Goal: Navigation & Orientation: Find specific page/section

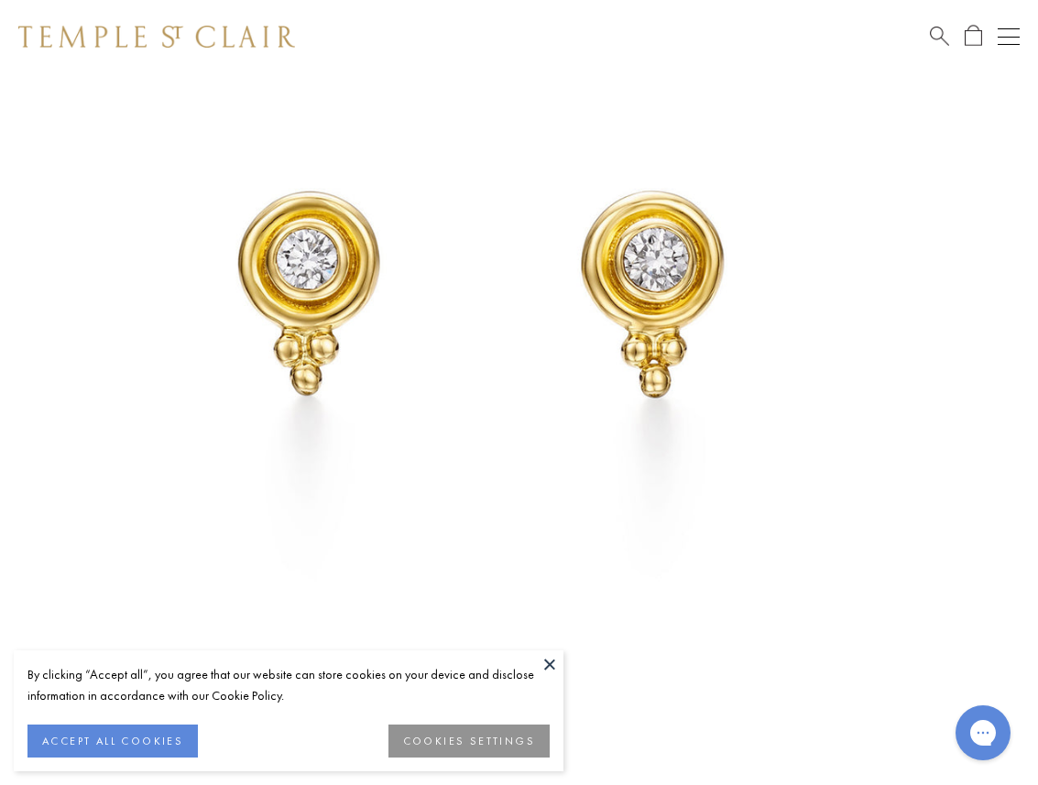
scroll to position [277, 0]
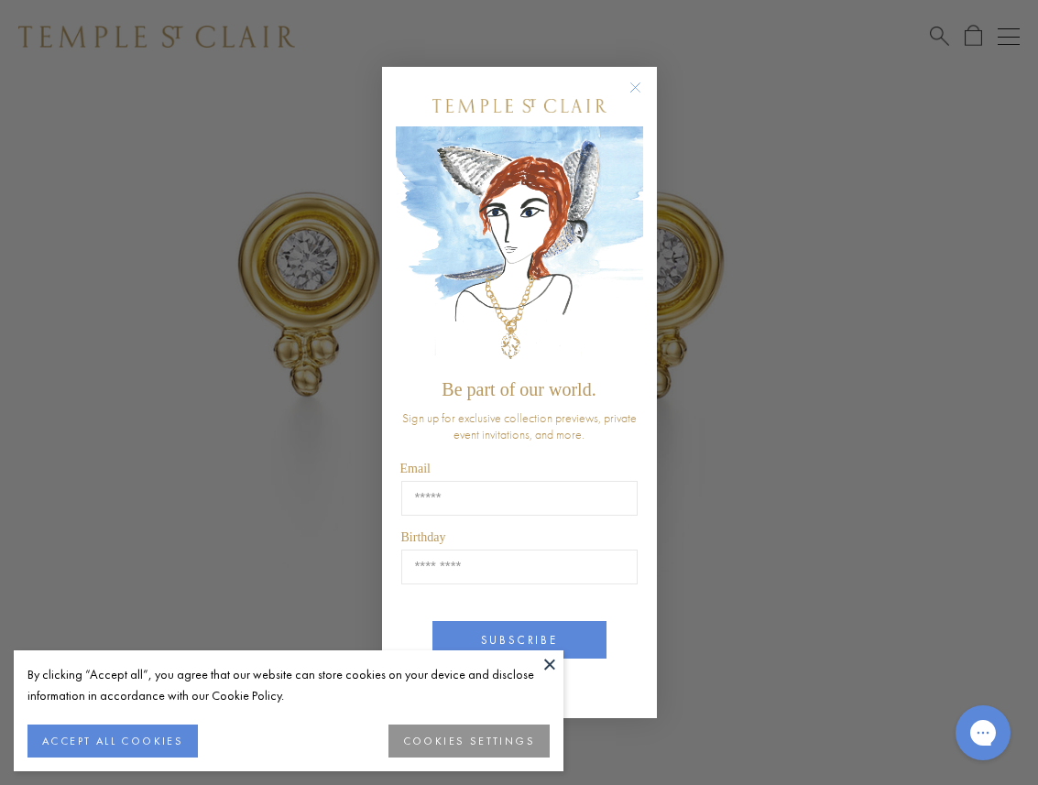
click at [634, 91] on circle "Close dialog" at bounding box center [635, 87] width 22 height 22
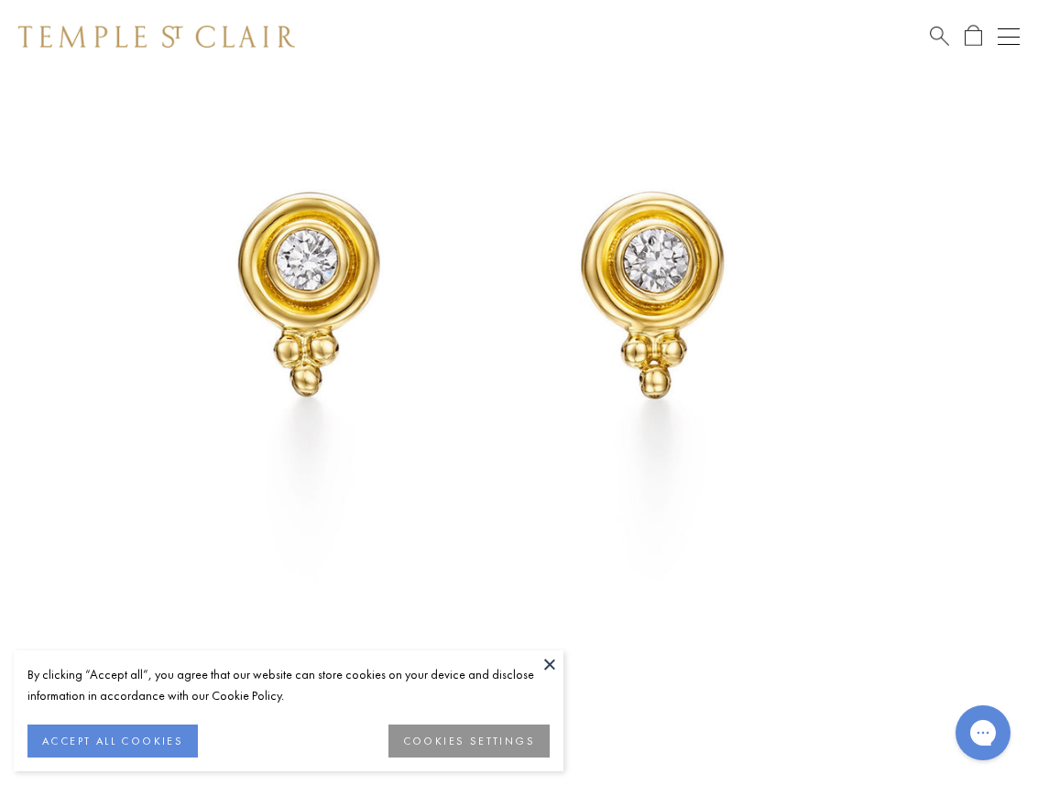
click at [257, 41] on img at bounding box center [156, 37] width 277 height 22
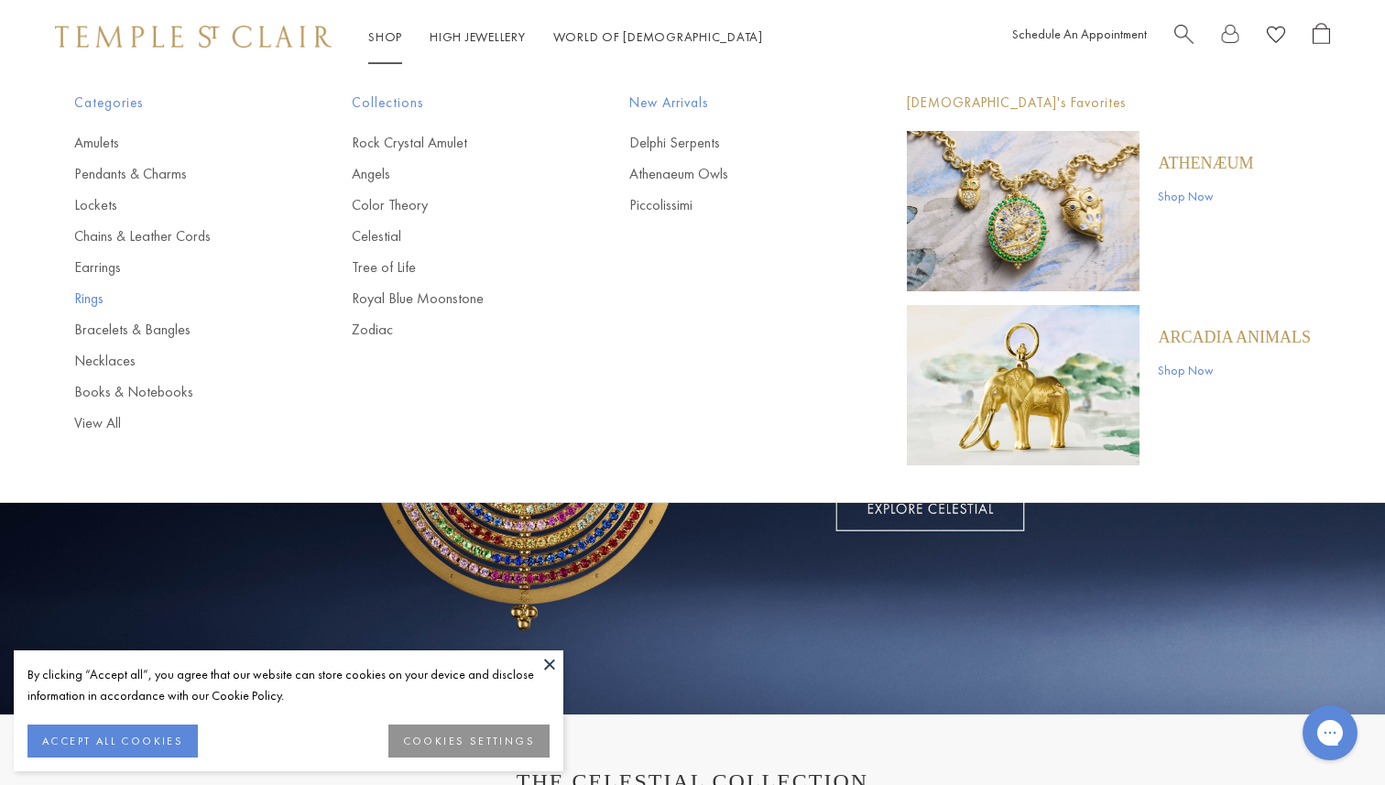
click at [89, 301] on link "Rings" at bounding box center [176, 298] width 204 height 20
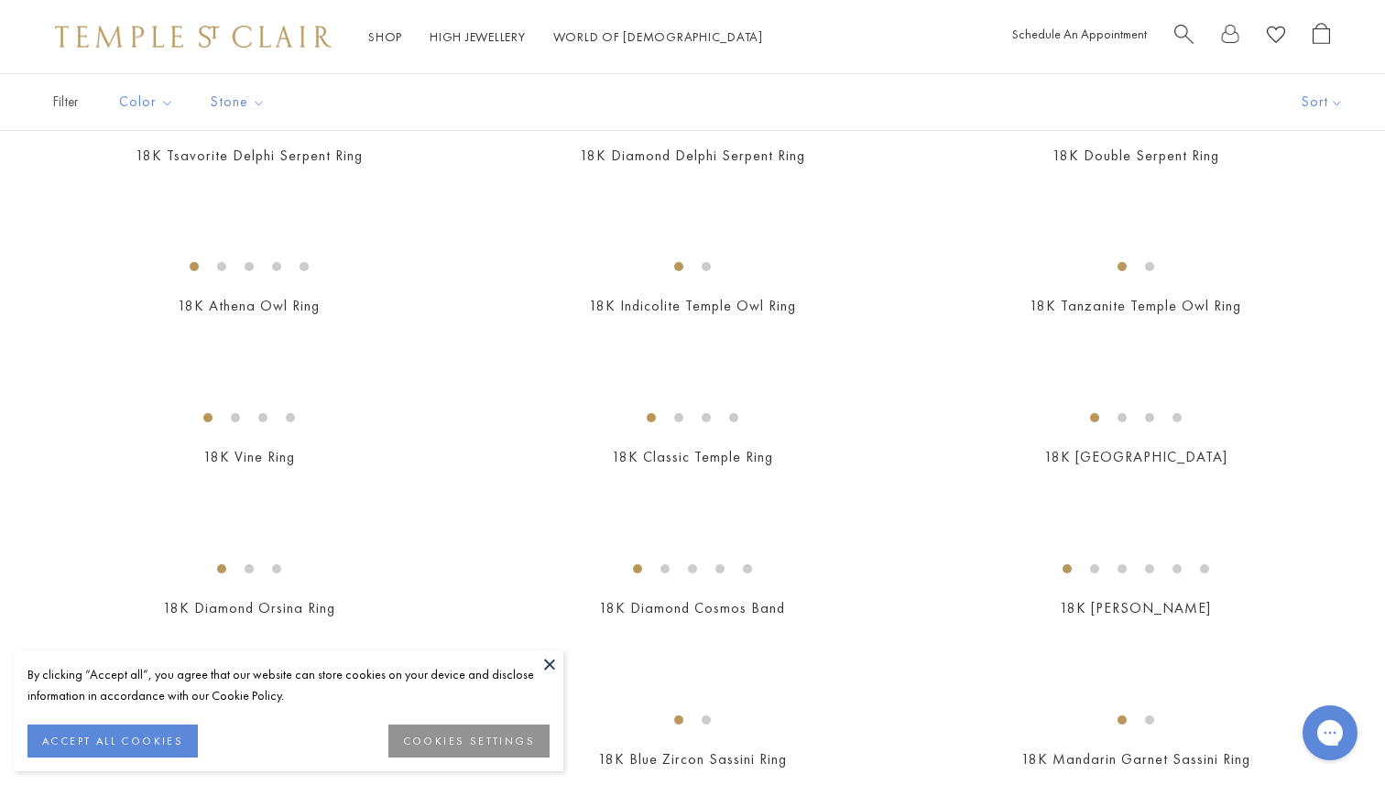
scroll to position [275, 0]
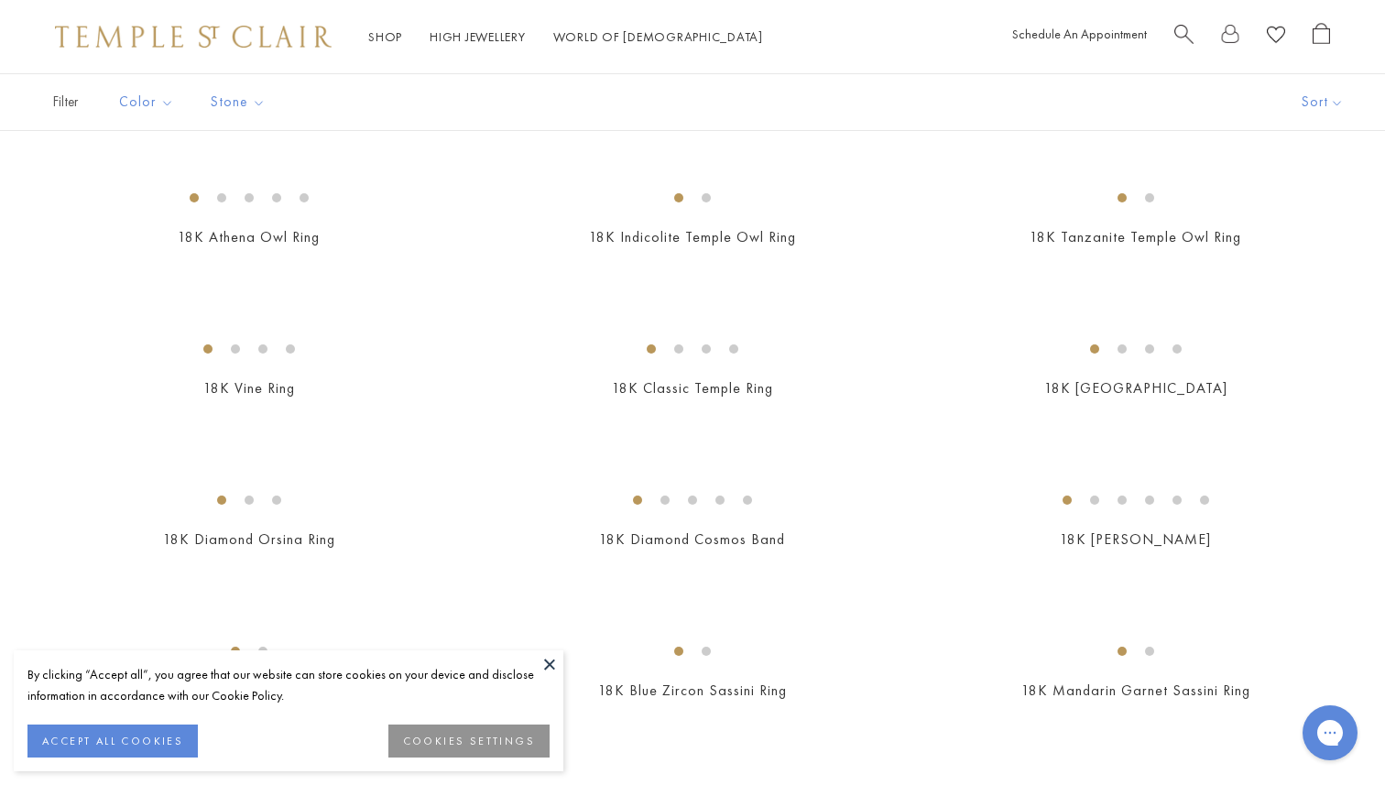
click at [543, 662] on button at bounding box center [549, 663] width 27 height 27
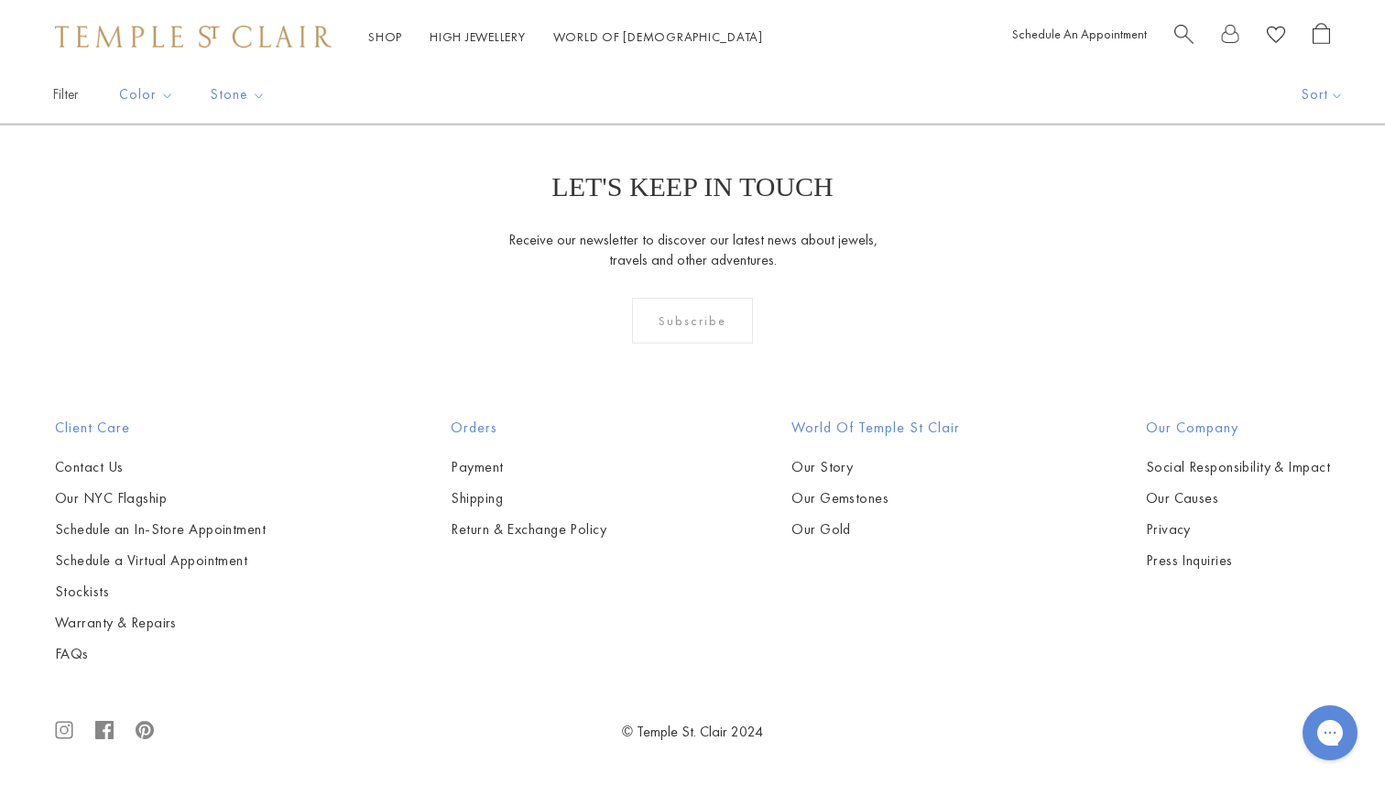
scroll to position [7363, 0]
click at [687, 50] on link "2" at bounding box center [693, 25] width 60 height 50
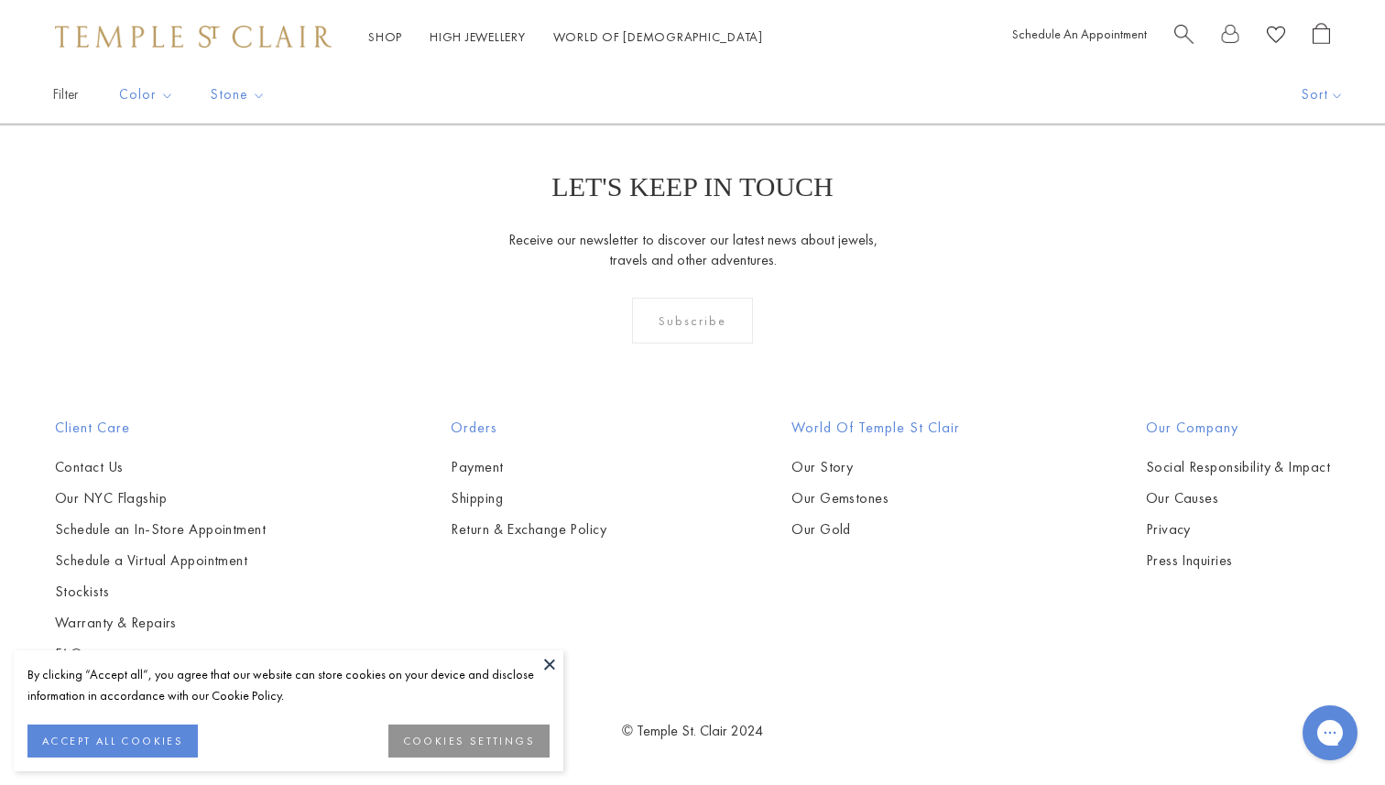
scroll to position [702, 0]
click at [0, 0] on img at bounding box center [0, 0] width 0 height 0
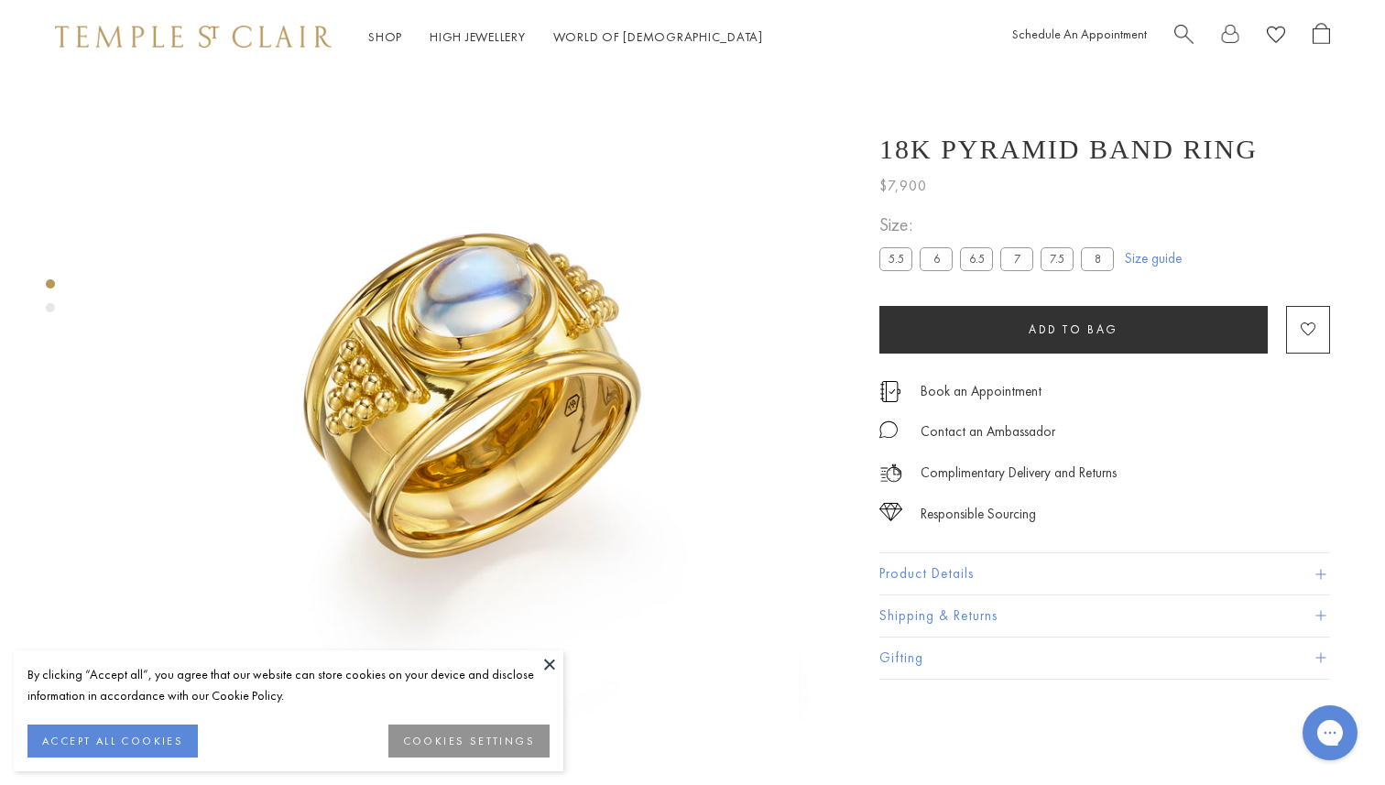
scroll to position [73, 0]
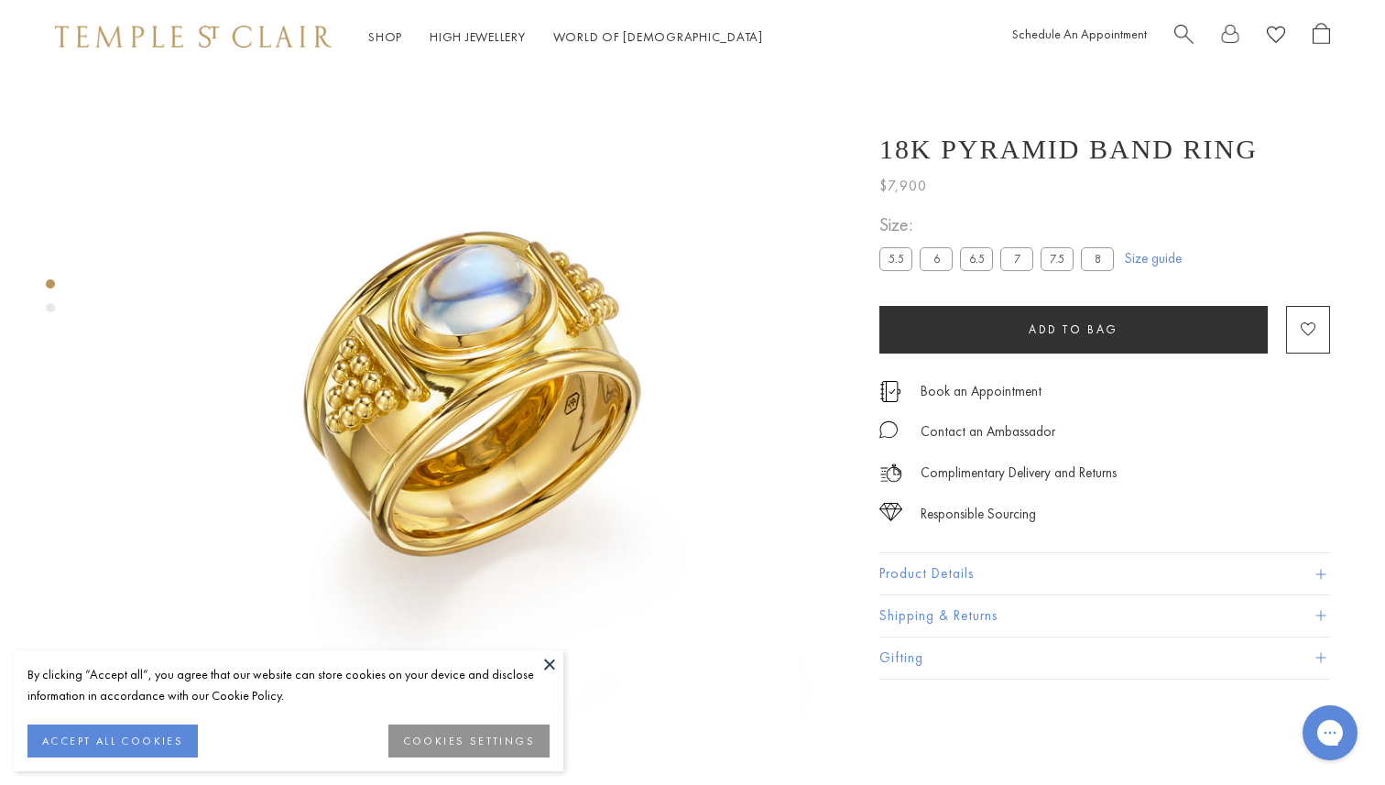
click at [547, 661] on button at bounding box center [549, 663] width 27 height 27
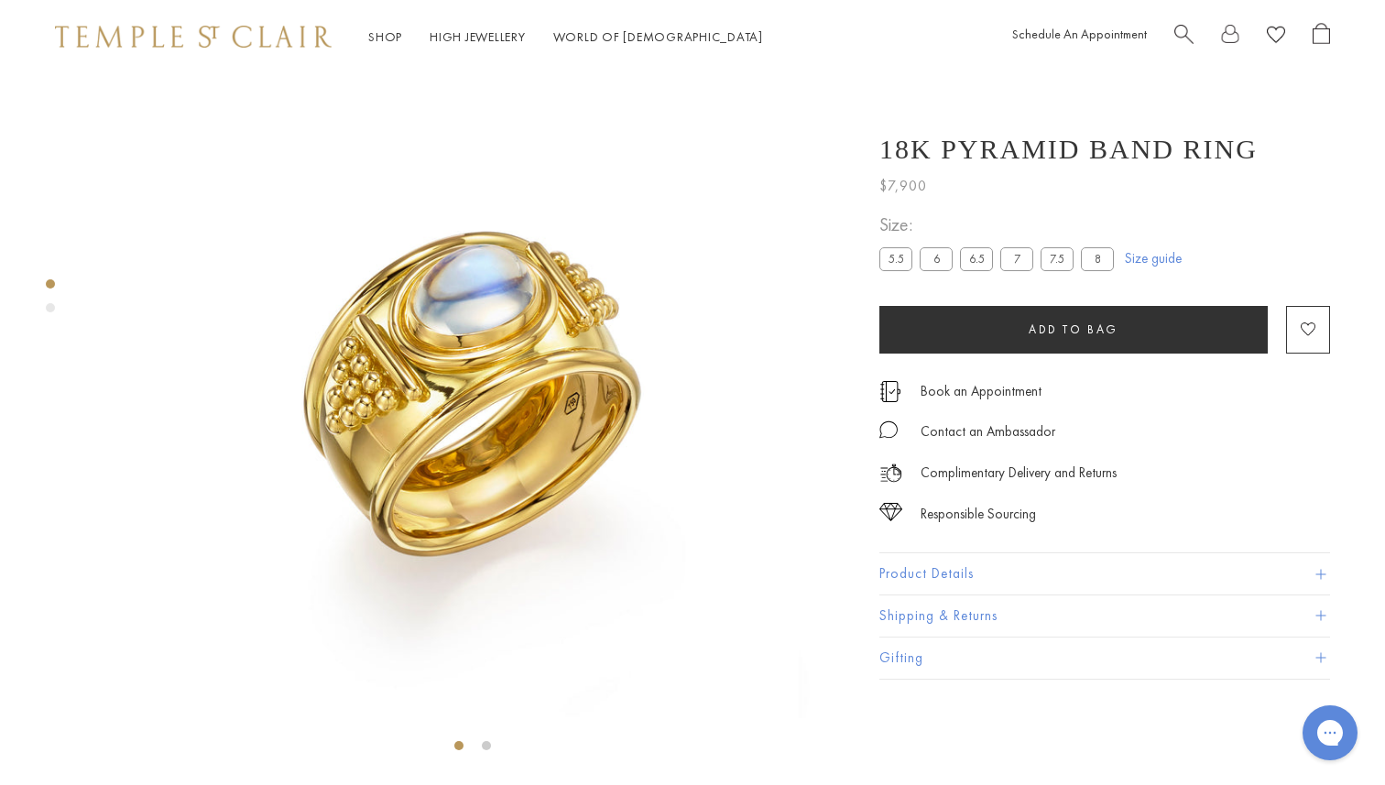
click at [909, 592] on button "Product Details" at bounding box center [1104, 573] width 451 height 41
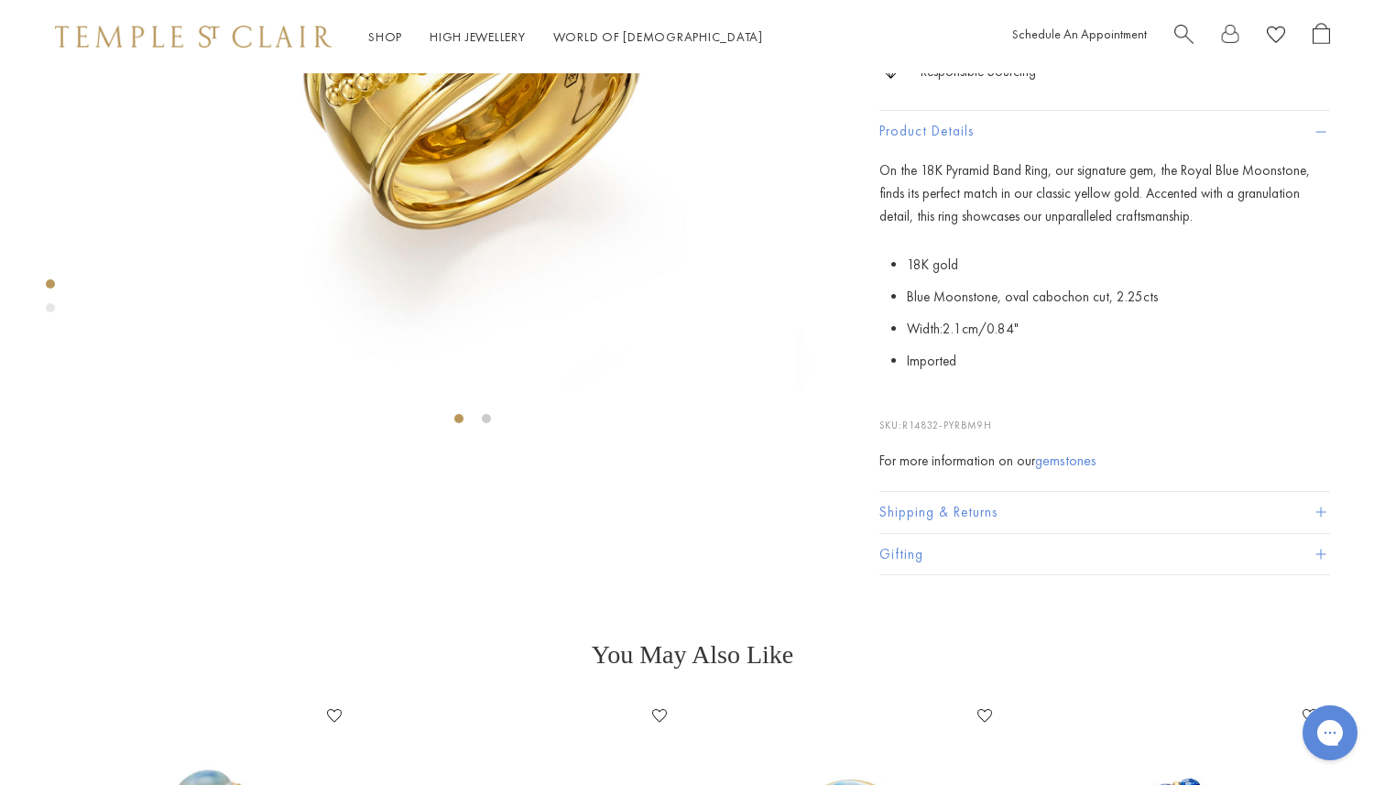
scroll to position [0, 0]
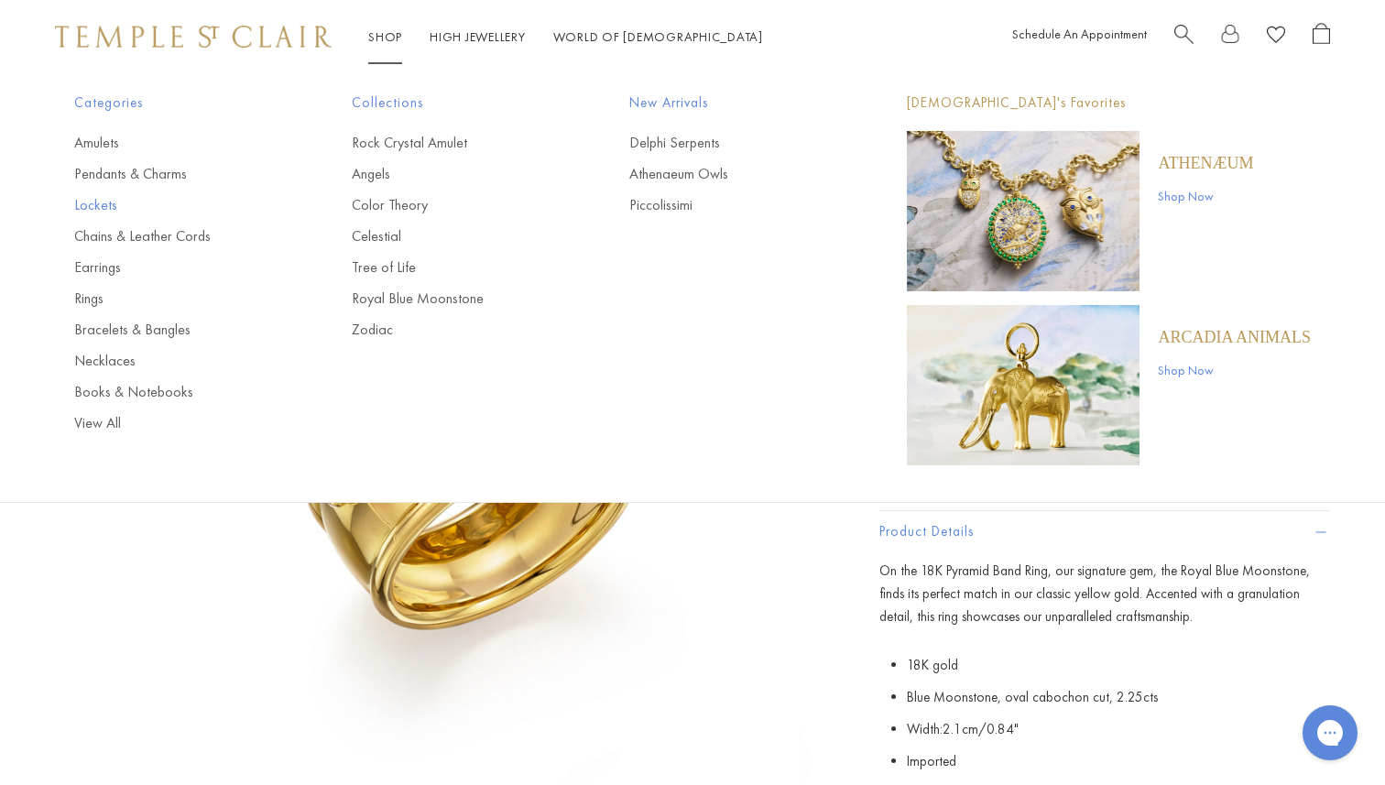
click at [89, 207] on link "Lockets" at bounding box center [176, 205] width 204 height 20
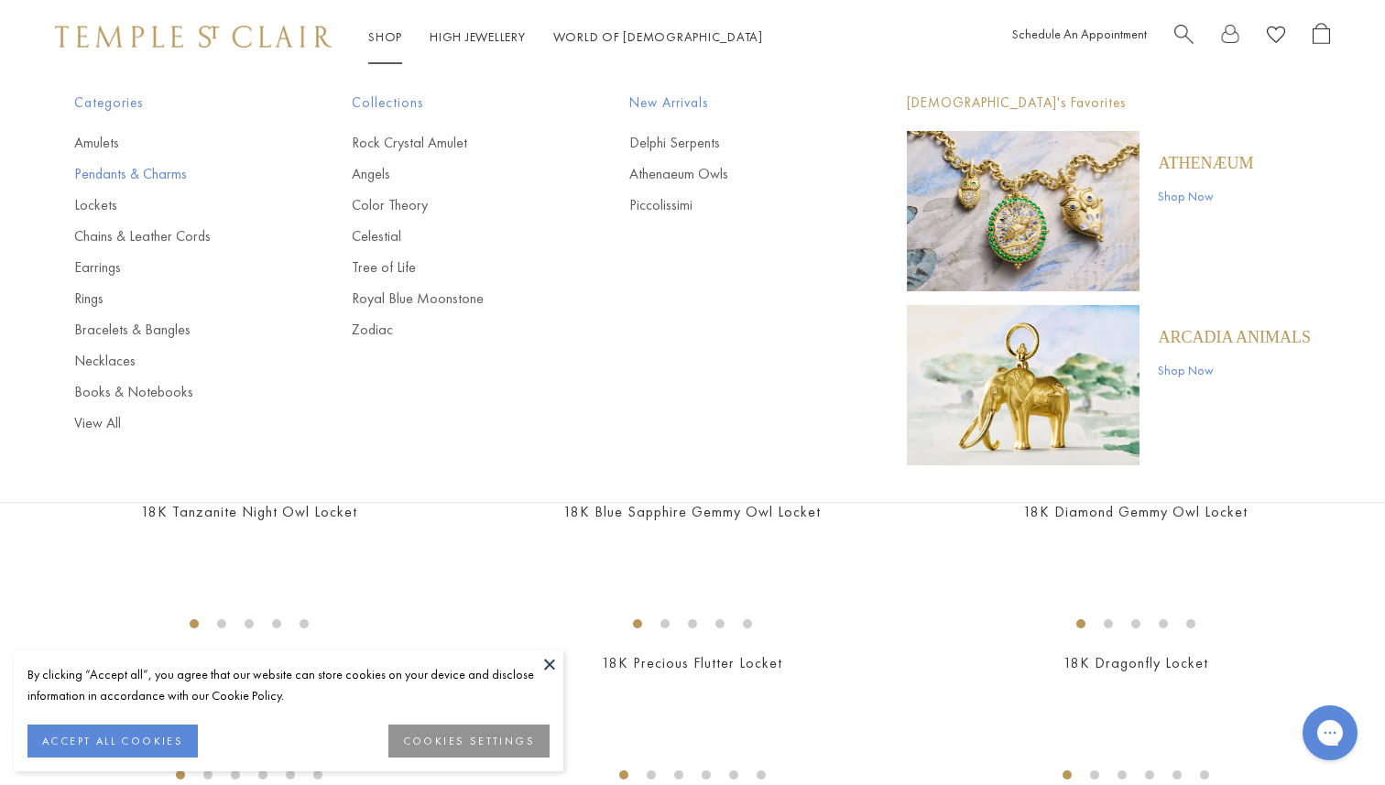
click at [138, 174] on link "Pendants & Charms" at bounding box center [176, 174] width 204 height 20
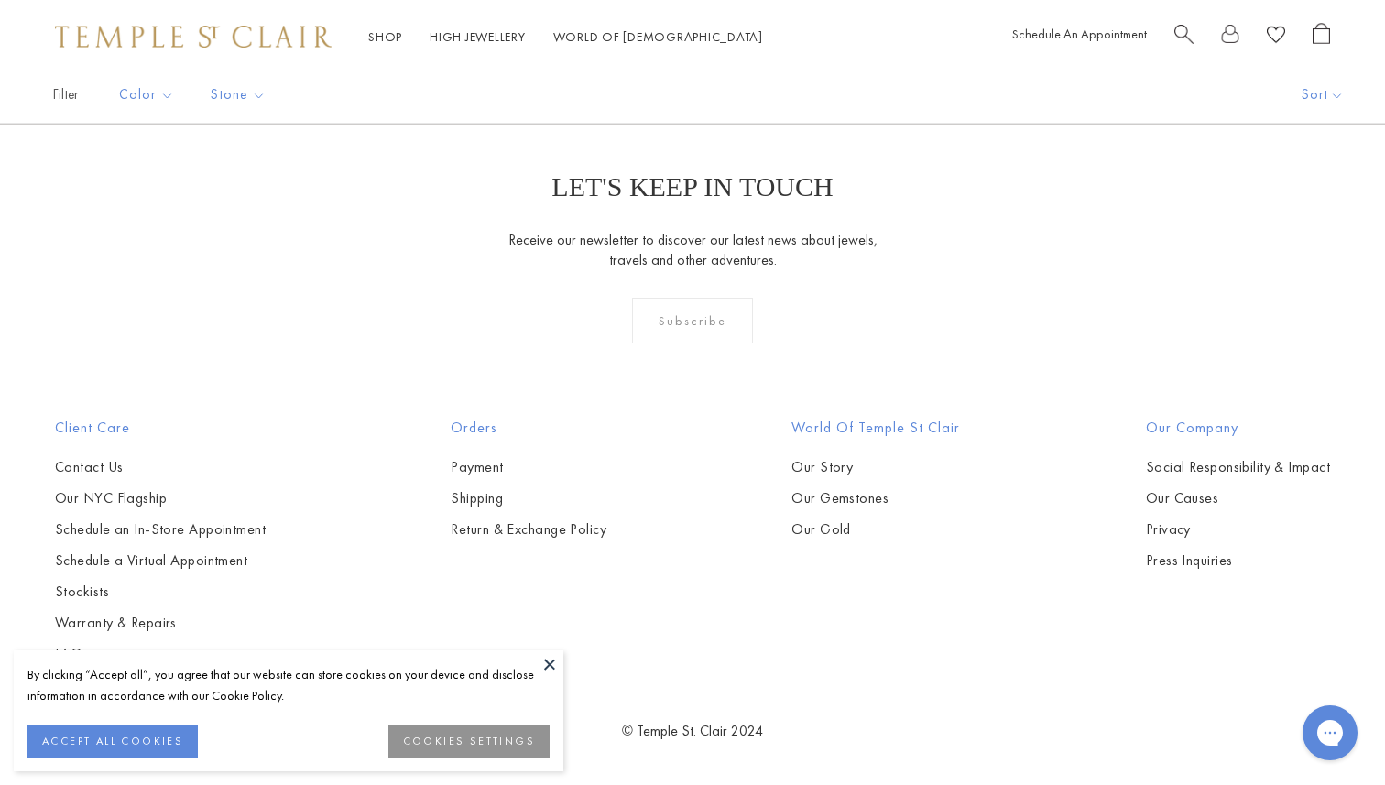
scroll to position [10182, 0]
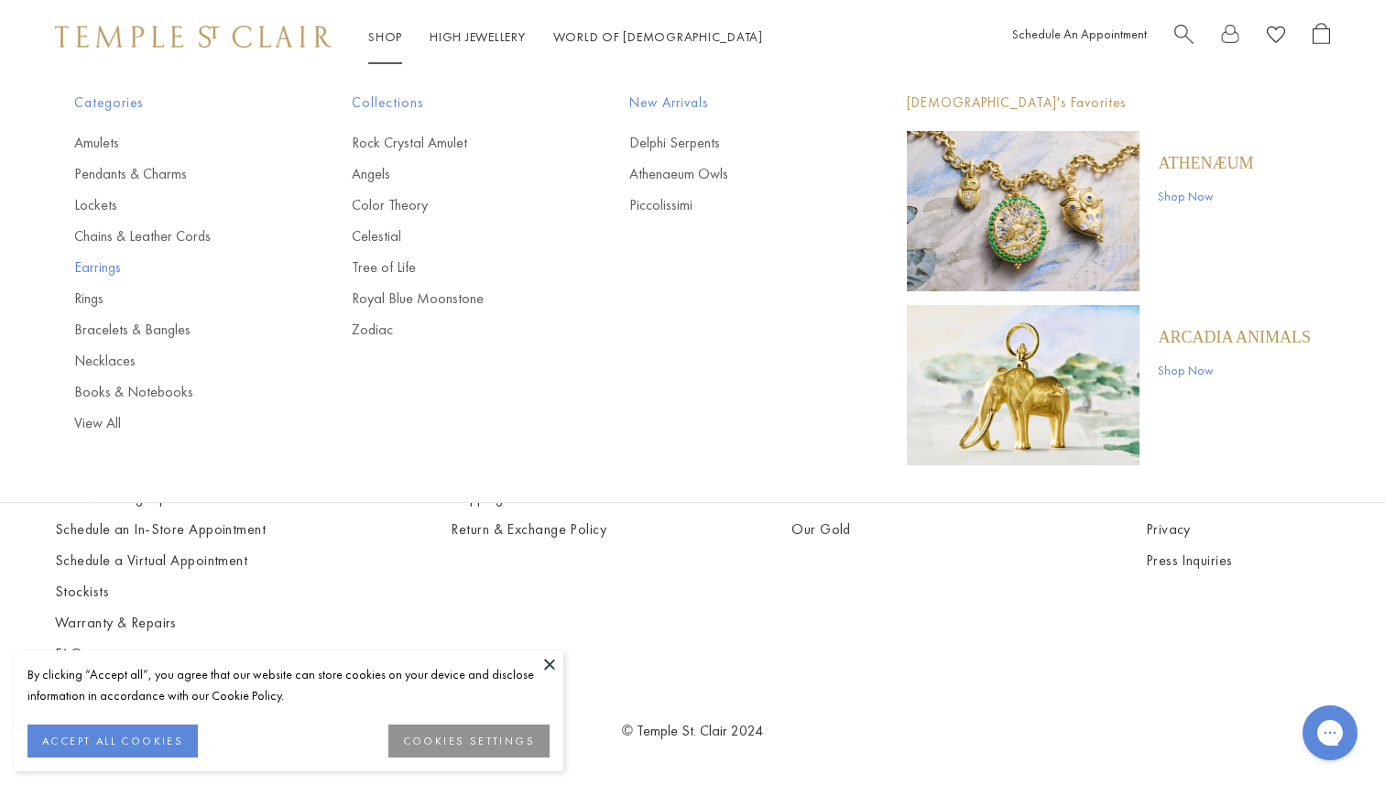
click at [97, 266] on link "Earrings" at bounding box center [176, 267] width 204 height 20
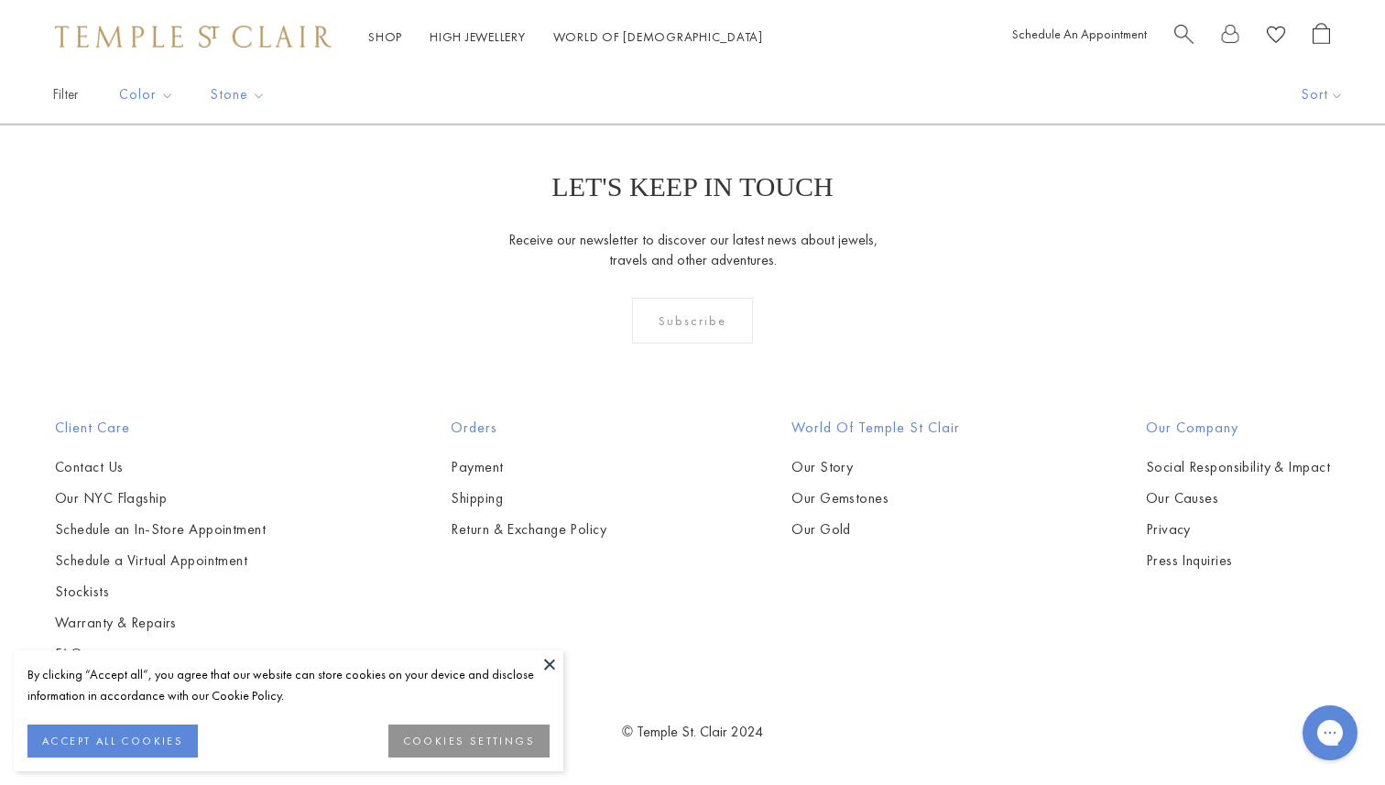
scroll to position [6939, 0]
